Goal: Navigation & Orientation: Go to known website

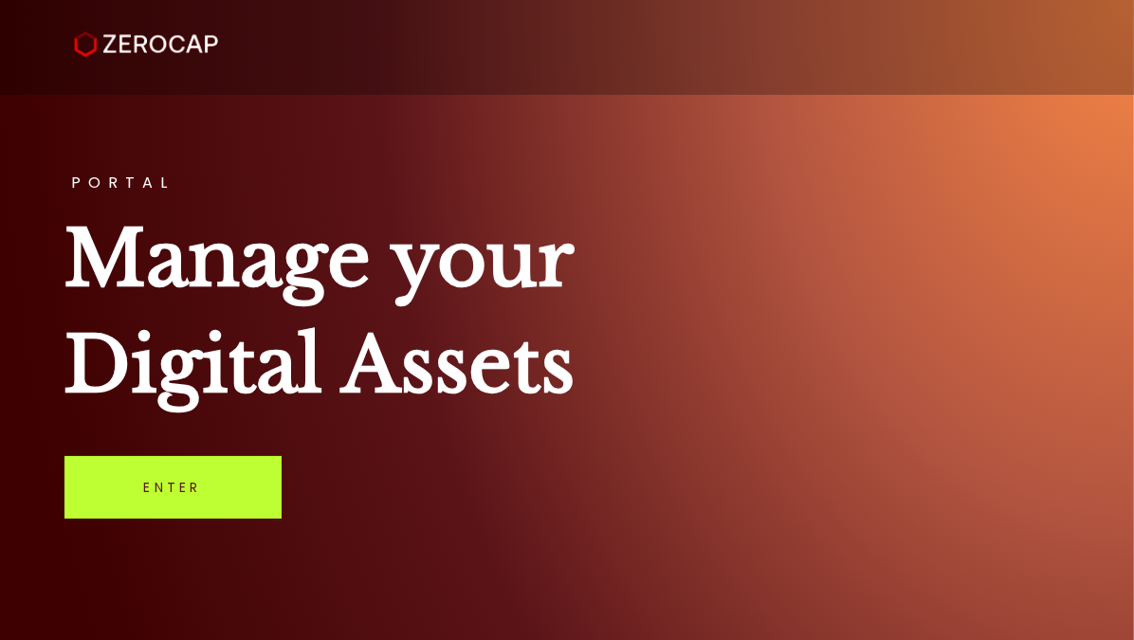
click at [203, 495] on link "Enter" at bounding box center [172, 487] width 217 height 63
